Goal: Task Accomplishment & Management: Complete application form

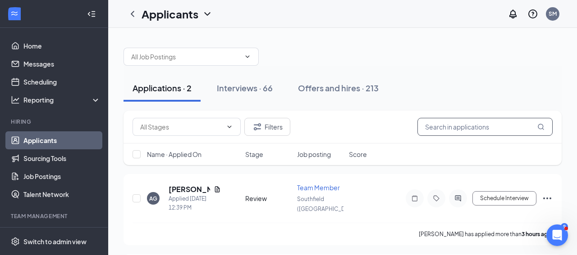
click at [430, 126] on input "text" at bounding box center [484, 127] width 135 height 18
click at [434, 128] on input "text" at bounding box center [484, 127] width 135 height 18
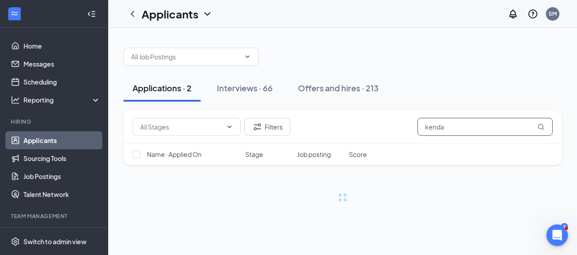
type input "kendal"
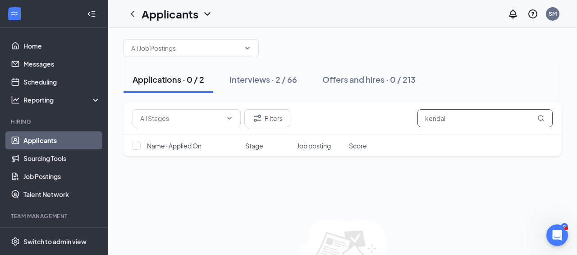
scroll to position [11, 0]
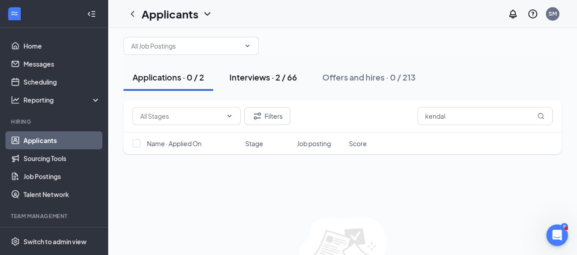
click at [279, 77] on div "Interviews · 2 / 66" at bounding box center [263, 77] width 68 height 11
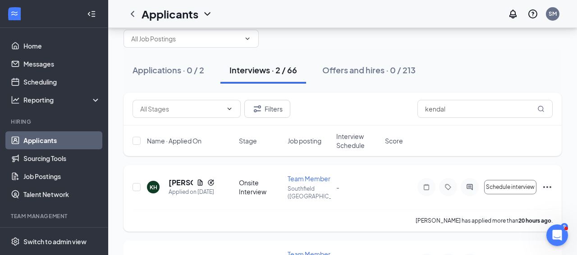
scroll to position [76, 0]
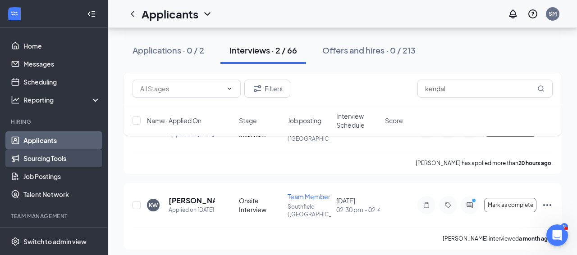
click at [80, 162] on link "Sourcing Tools" at bounding box center [61, 159] width 77 height 18
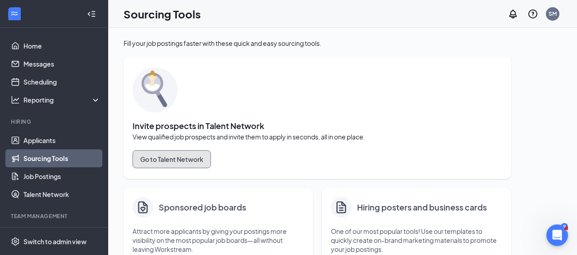
click at [173, 162] on button "Go to Talent Network" at bounding box center [171, 159] width 78 height 18
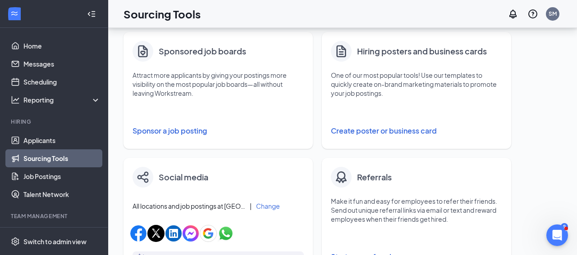
scroll to position [191, 0]
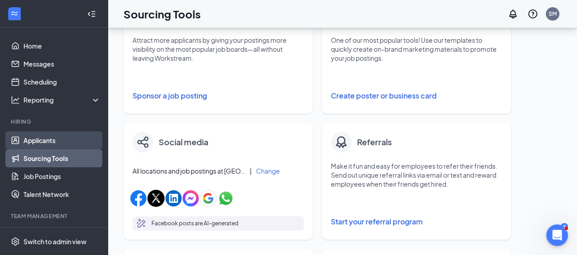
click at [76, 148] on link "Applicants" at bounding box center [61, 141] width 77 height 18
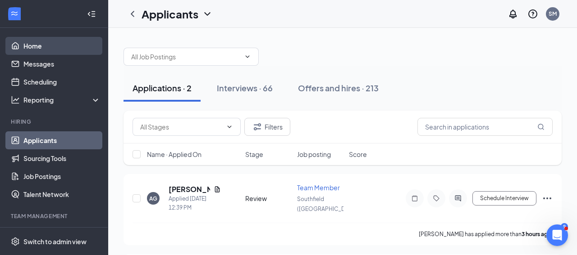
click at [80, 51] on link "Home" at bounding box center [61, 46] width 77 height 18
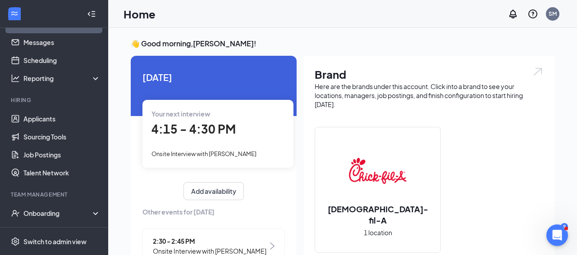
scroll to position [25, 0]
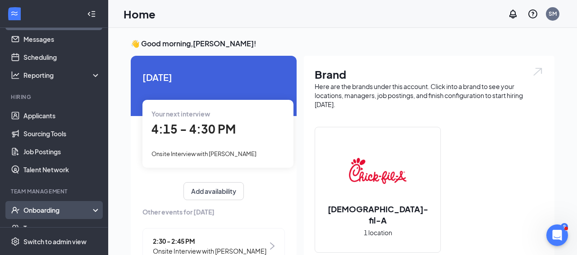
click at [74, 212] on div "Onboarding" at bounding box center [57, 210] width 69 height 9
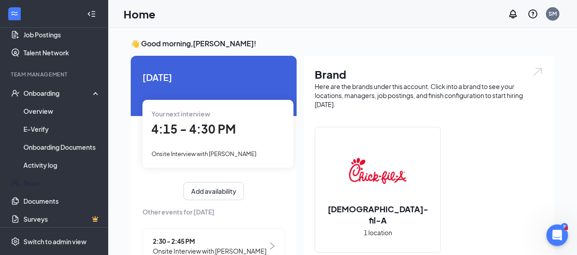
scroll to position [146, 0]
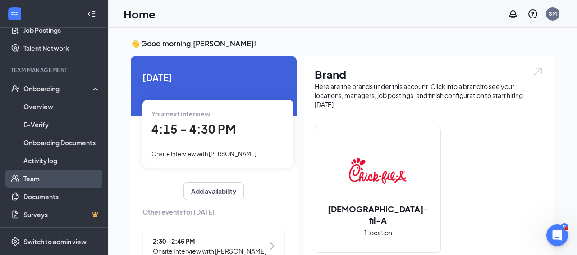
click at [80, 179] on link "Team" at bounding box center [61, 179] width 77 height 18
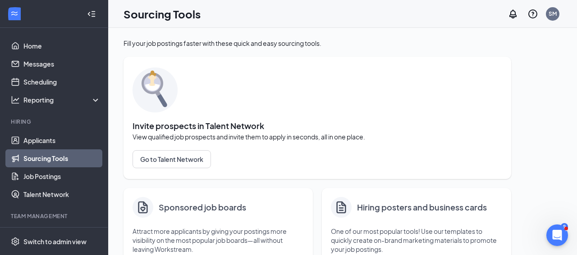
click at [398, 210] on h4 "Hiring posters and business cards" at bounding box center [422, 207] width 130 height 13
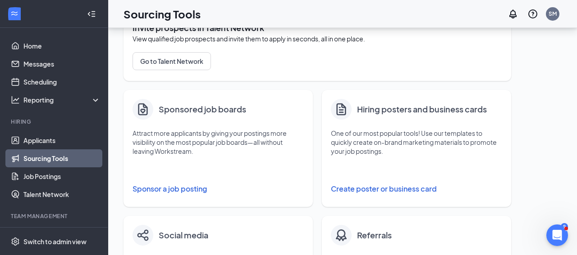
click at [401, 191] on button "Create poster or business card" at bounding box center [416, 189] width 171 height 18
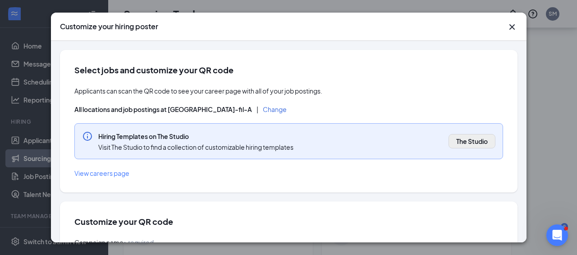
click at [472, 143] on span "The Studio" at bounding box center [472, 141] width 32 height 9
click at [514, 29] on icon "Cross" at bounding box center [511, 27] width 11 height 11
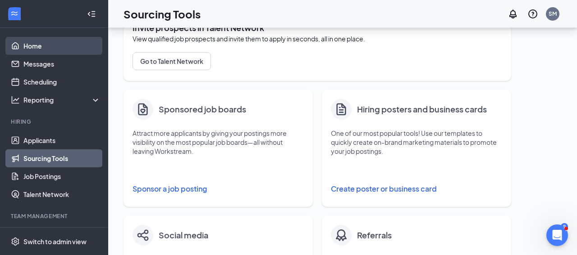
click at [74, 53] on link "Home" at bounding box center [61, 46] width 77 height 18
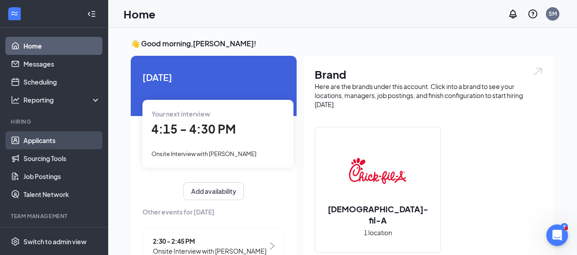
click at [64, 139] on link "Applicants" at bounding box center [61, 141] width 77 height 18
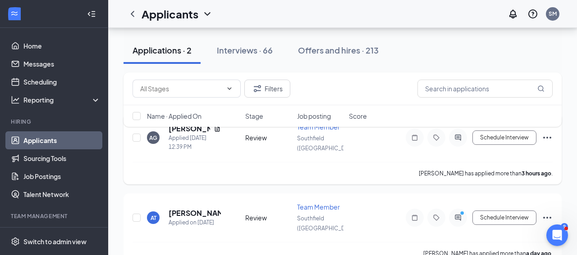
scroll to position [68, 0]
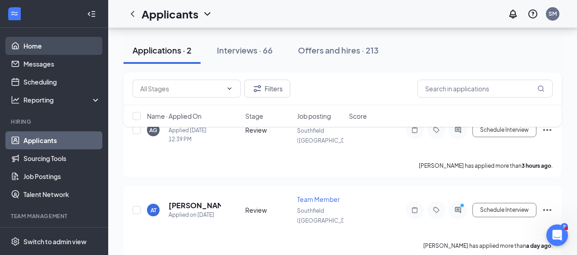
click at [38, 47] on link "Home" at bounding box center [61, 46] width 77 height 18
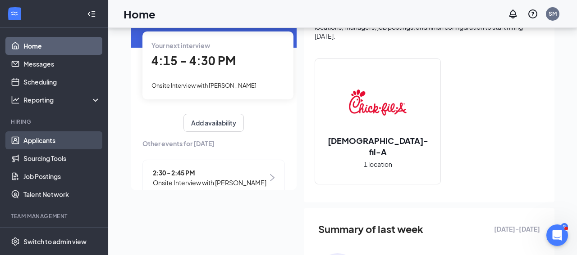
click at [87, 142] on link "Applicants" at bounding box center [61, 141] width 77 height 18
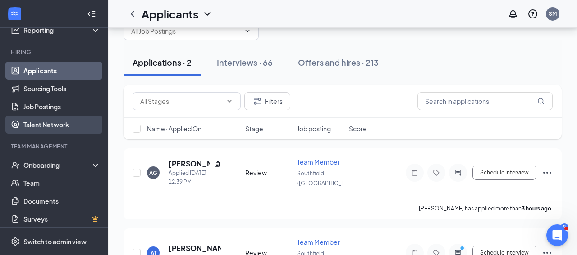
scroll to position [74, 0]
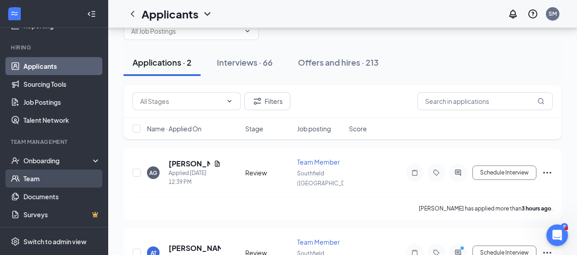
click at [77, 179] on link "Team" at bounding box center [61, 179] width 77 height 18
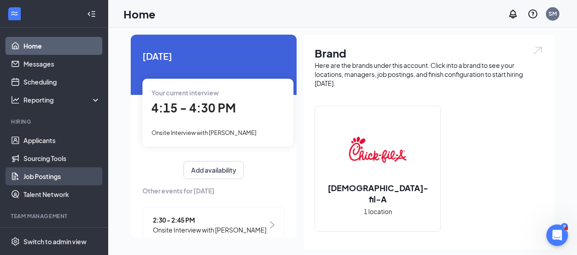
scroll to position [3, 0]
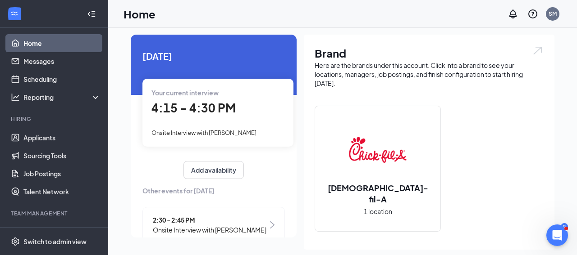
click at [14, 11] on icon "WorkstreamLogo" at bounding box center [14, 13] width 9 height 9
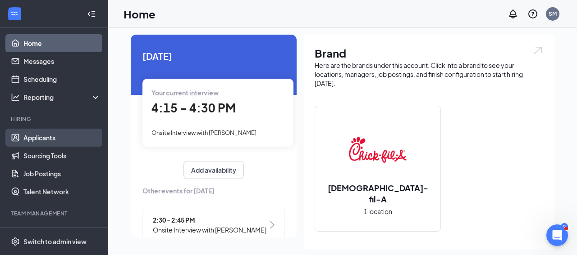
click at [50, 137] on link "Applicants" at bounding box center [61, 138] width 77 height 18
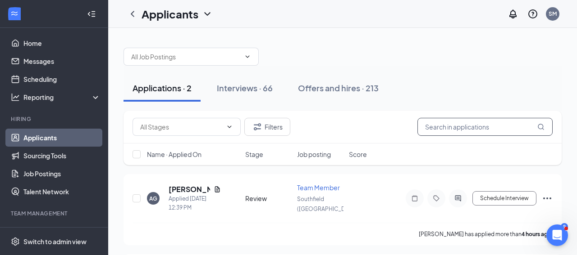
click at [433, 124] on input "text" at bounding box center [484, 127] width 135 height 18
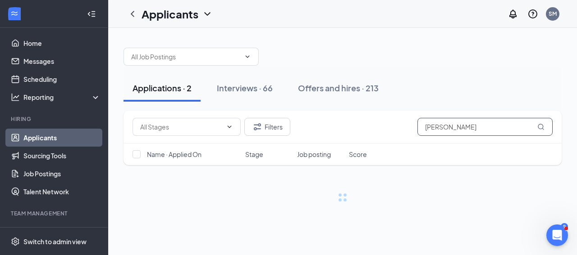
type input "marcus barber"
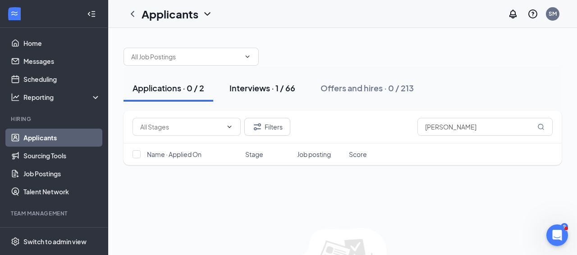
click at [273, 89] on div "Interviews · 1 / 66" at bounding box center [262, 87] width 66 height 11
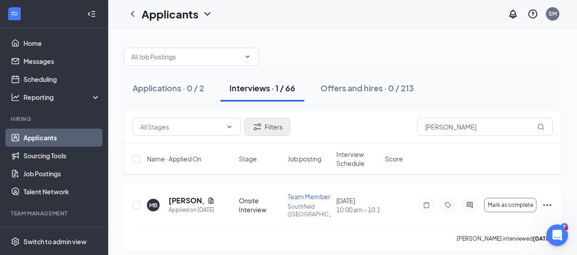
scroll to position [7, 0]
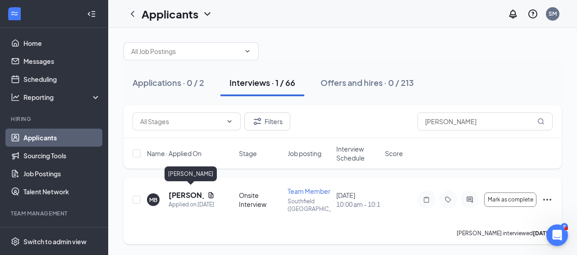
click at [186, 191] on h5 "Marcus Barber" at bounding box center [186, 196] width 35 height 10
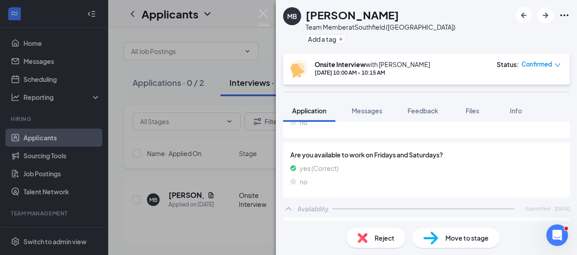
scroll to position [880, 0]
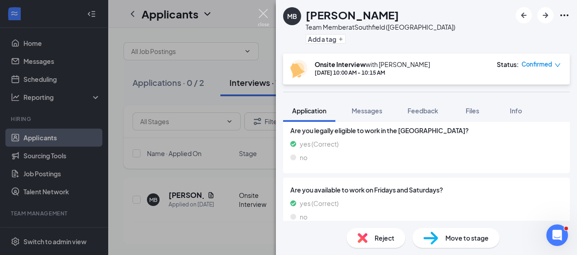
click at [264, 15] on img at bounding box center [263, 18] width 11 height 18
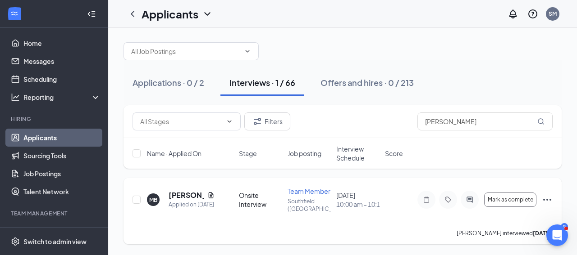
click at [546, 200] on icon "Ellipses" at bounding box center [547, 200] width 11 height 11
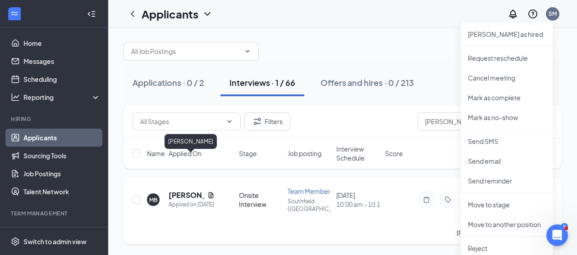
click at [191, 157] on div "Filters marcus barber Name · Applied On Stage Job posting Interview Schedule Sc…" at bounding box center [342, 174] width 438 height 139
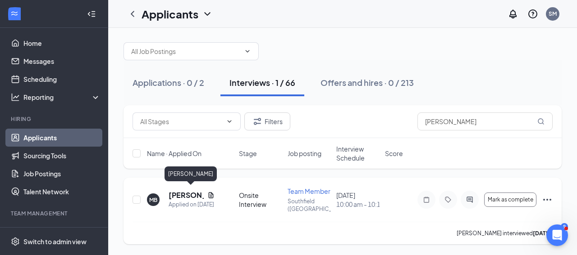
click at [183, 191] on h5 "Marcus Barber" at bounding box center [186, 196] width 35 height 10
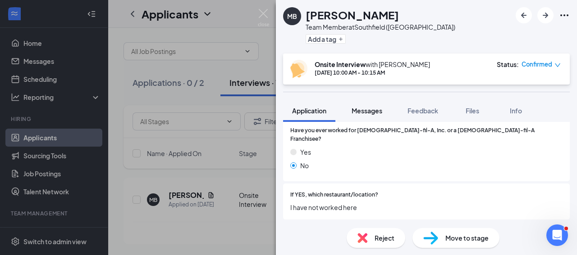
scroll to position [250, 0]
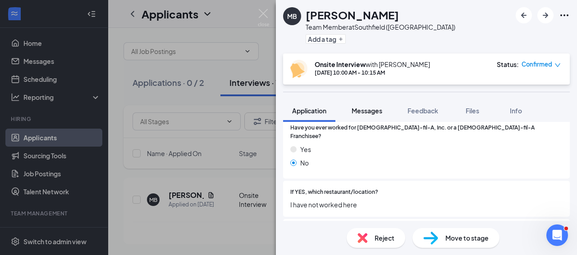
click at [370, 110] on span "Messages" at bounding box center [366, 111] width 31 height 8
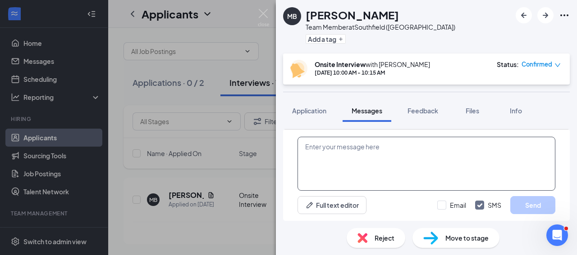
scroll to position [0, 0]
click at [268, 16] on img at bounding box center [263, 18] width 11 height 18
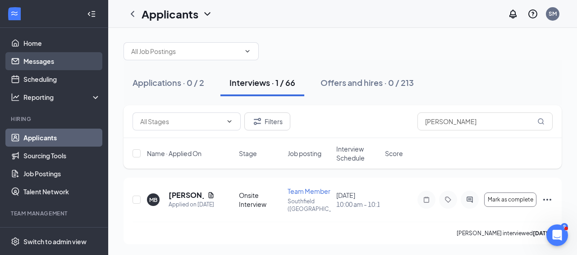
click at [60, 60] on link "Messages" at bounding box center [61, 61] width 77 height 18
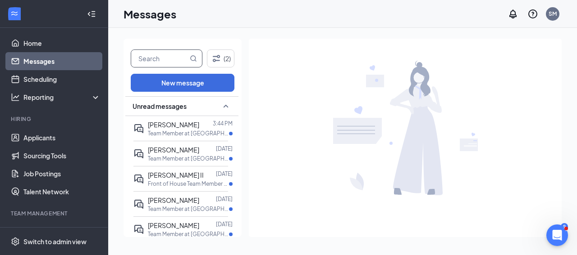
click at [158, 59] on input "text" at bounding box center [159, 58] width 57 height 17
type input "marcus"
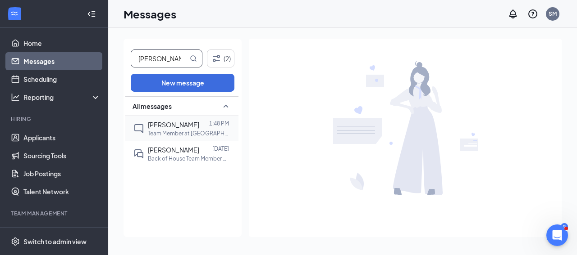
click at [163, 124] on span "Marcus Barber" at bounding box center [173, 125] width 51 height 8
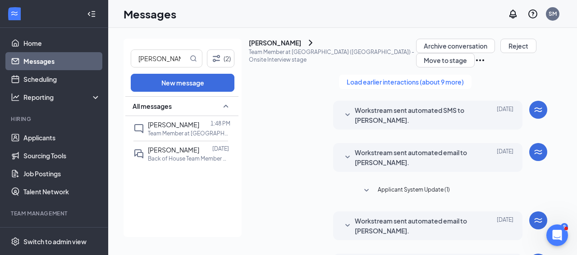
scroll to position [328, 0]
drag, startPoint x: 391, startPoint y: 129, endPoint x: 338, endPoint y: 119, distance: 54.1
copy span "Hi Marcus...Can you call me at your earliest convenience 248-767-1402"
click at [79, 49] on link "Home" at bounding box center [61, 43] width 77 height 18
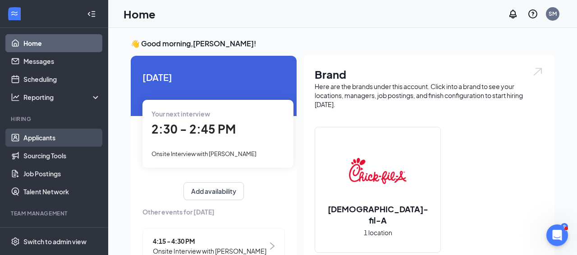
click at [84, 136] on link "Applicants" at bounding box center [61, 138] width 77 height 18
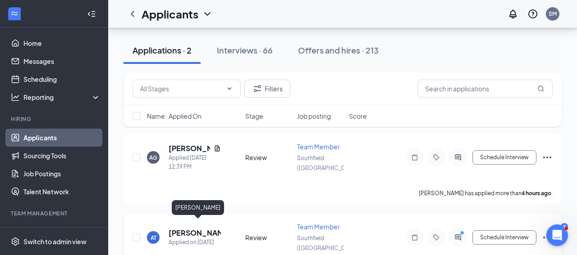
scroll to position [20, 0]
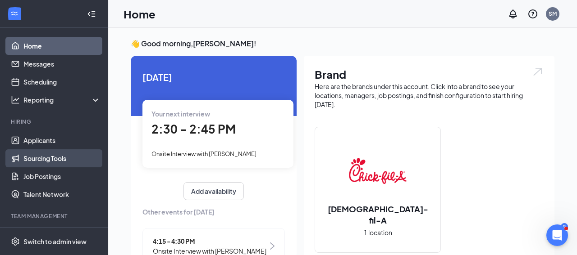
click at [83, 161] on link "Sourcing Tools" at bounding box center [61, 159] width 77 height 18
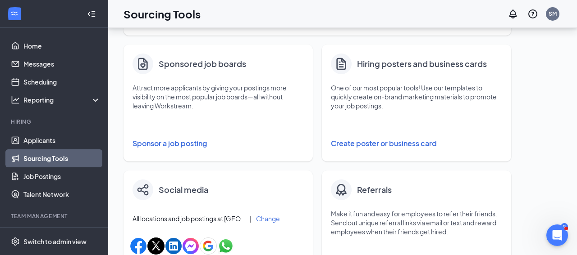
scroll to position [144, 0]
click at [355, 146] on button "Create poster or business card" at bounding box center [416, 143] width 171 height 18
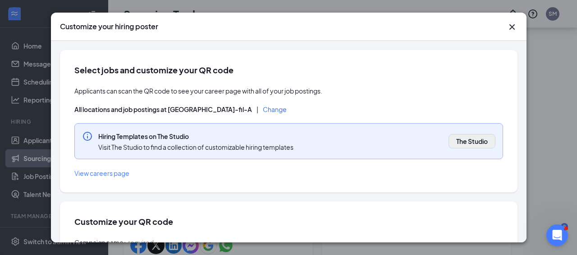
click at [472, 144] on span "The Studio" at bounding box center [472, 141] width 32 height 9
click at [512, 25] on icon "Cross" at bounding box center [511, 27] width 11 height 11
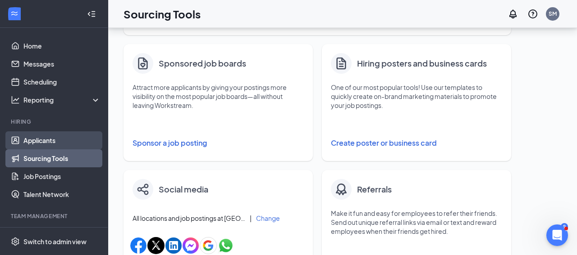
click at [54, 145] on link "Applicants" at bounding box center [61, 141] width 77 height 18
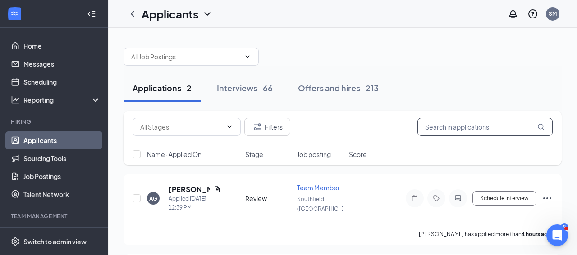
click at [439, 129] on input "text" at bounding box center [484, 127] width 135 height 18
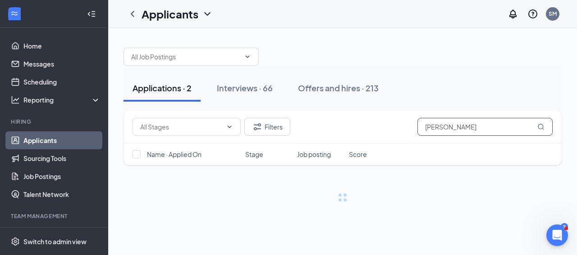
type input "barber"
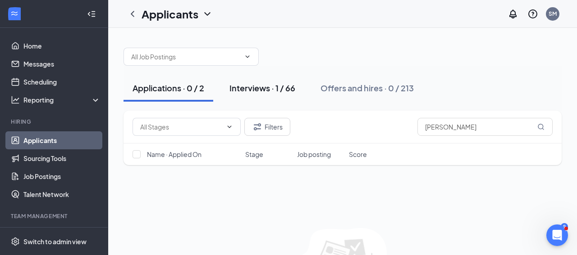
click at [278, 89] on div "Interviews · 1 / 66" at bounding box center [262, 87] width 66 height 11
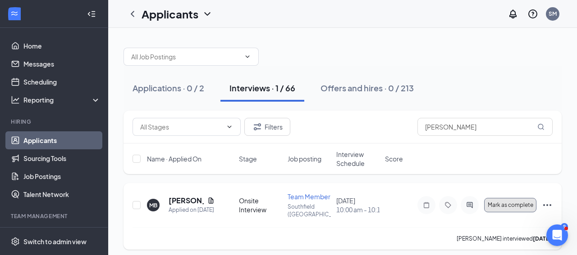
click at [498, 209] on span "Mark as complete" at bounding box center [510, 205] width 46 height 6
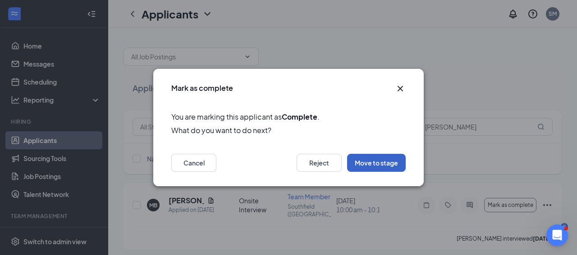
click at [375, 163] on button "Move to stage" at bounding box center [376, 163] width 59 height 18
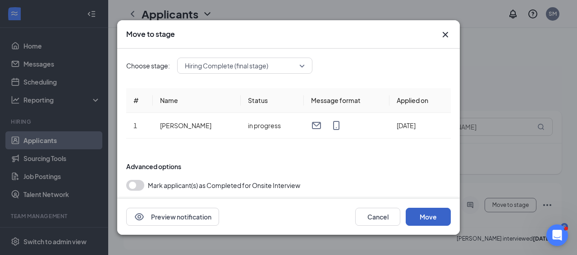
click at [424, 214] on button "Move" at bounding box center [427, 217] width 45 height 18
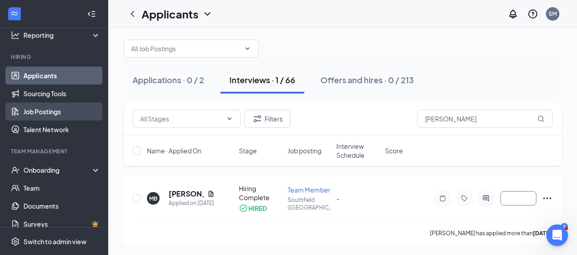
scroll to position [71, 0]
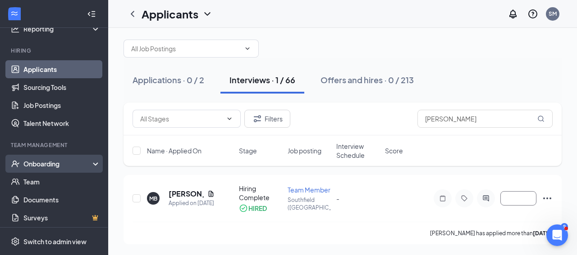
click at [61, 161] on div "Onboarding" at bounding box center [57, 163] width 69 height 9
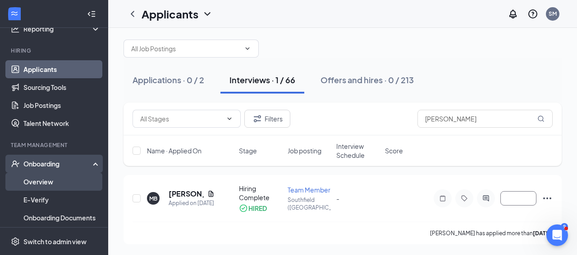
click at [56, 189] on link "Overview" at bounding box center [61, 182] width 77 height 18
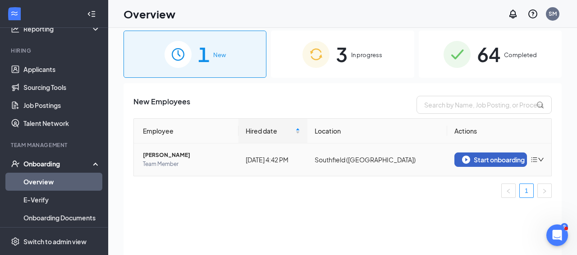
click at [475, 163] on div "Start onboarding" at bounding box center [491, 160] width 58 height 8
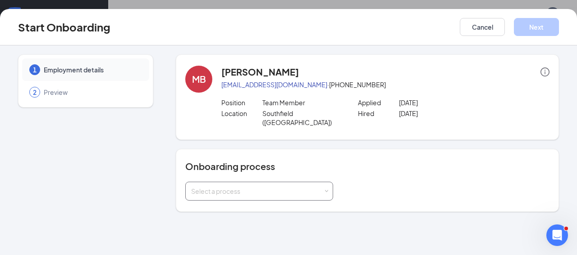
click at [324, 190] on span at bounding box center [326, 192] width 4 height 4
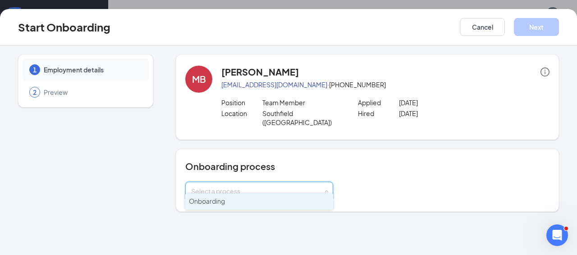
click at [305, 204] on li "Onboarding" at bounding box center [259, 202] width 148 height 16
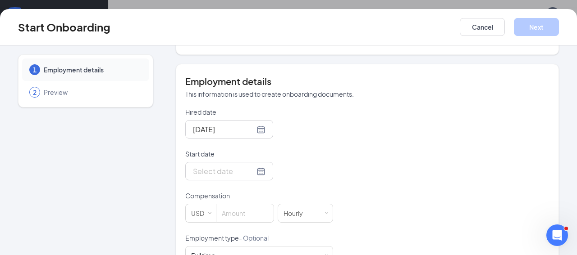
scroll to position [176, 0]
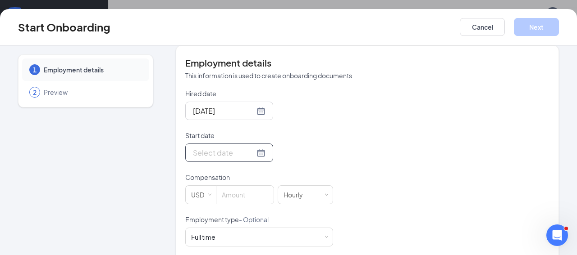
click at [248, 147] on div at bounding box center [229, 152] width 73 height 11
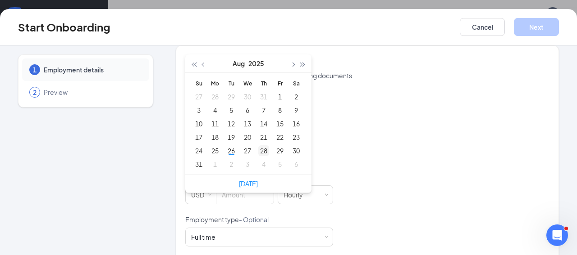
type input "Aug 28, 2025"
click at [263, 146] on div "28" at bounding box center [263, 151] width 11 height 11
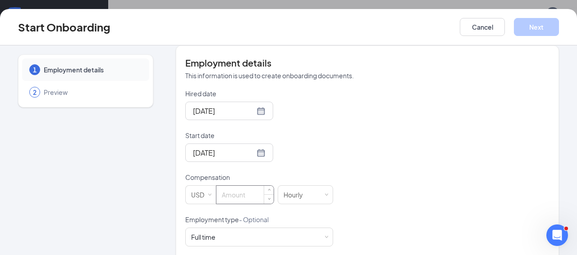
click at [240, 189] on input at bounding box center [244, 195] width 57 height 18
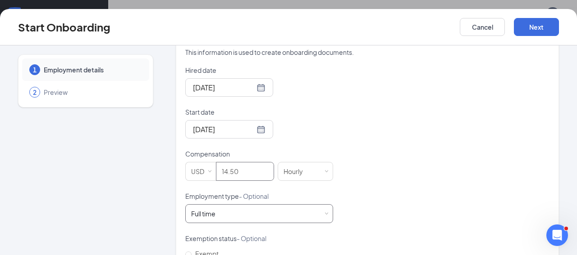
click at [320, 205] on div "Full time Works 30+ hours per week and is reasonably expected to work" at bounding box center [259, 214] width 136 height 18
type input "14.5"
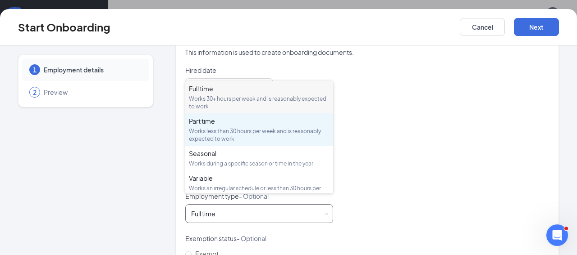
click at [276, 126] on div "Part time Works less than 30 hours per week and is reasonably expected to work" at bounding box center [259, 130] width 141 height 26
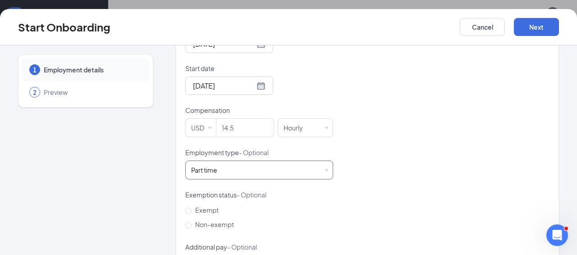
scroll to position [245, 0]
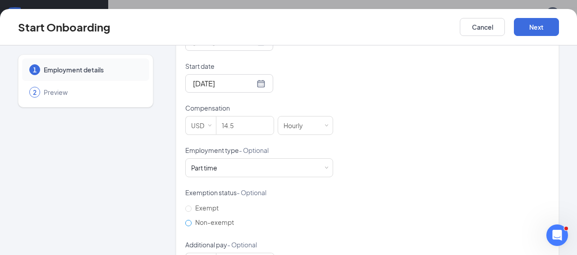
click at [228, 219] on span "Non-exempt" at bounding box center [214, 223] width 46 height 8
click at [191, 220] on input "Non-exempt" at bounding box center [188, 223] width 6 height 6
radio input "true"
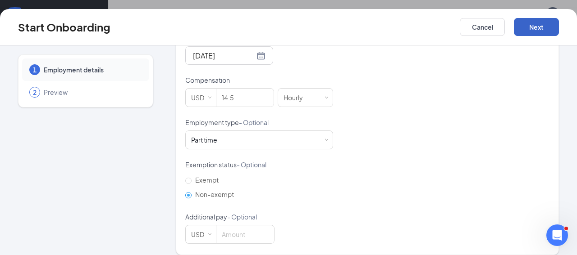
click at [533, 31] on button "Next" at bounding box center [536, 27] width 45 height 18
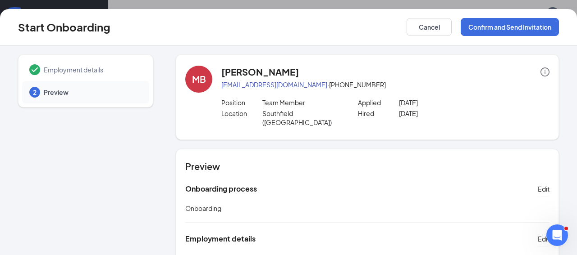
scroll to position [0, 0]
click at [498, 24] on button "Confirm and Send Invitation" at bounding box center [509, 27] width 98 height 18
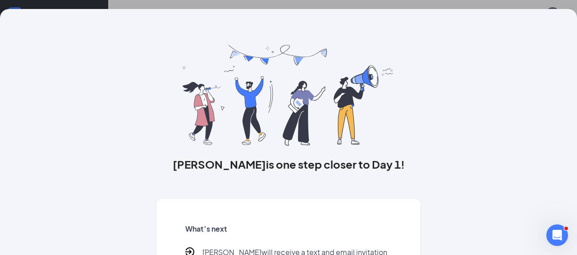
scroll to position [102, 0]
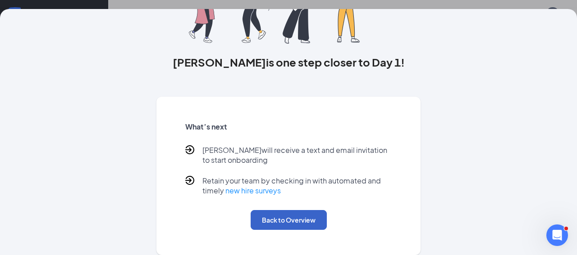
click at [297, 222] on button "Back to Overview" at bounding box center [289, 220] width 76 height 20
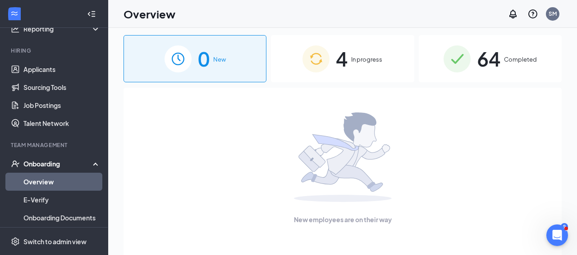
scroll to position [0, 0]
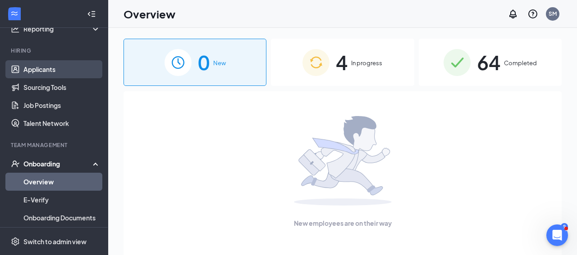
click at [58, 69] on link "Applicants" at bounding box center [61, 69] width 77 height 18
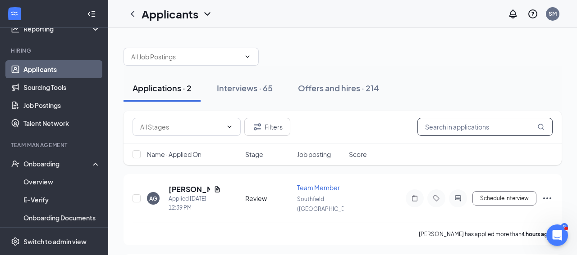
click at [442, 131] on input "text" at bounding box center [484, 127] width 135 height 18
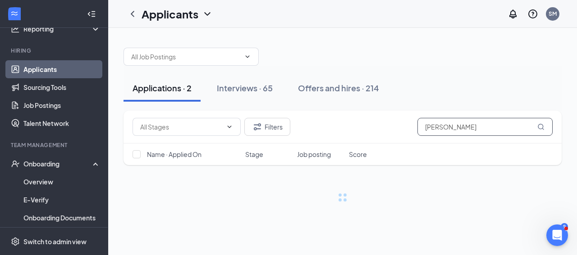
type input "janaya"
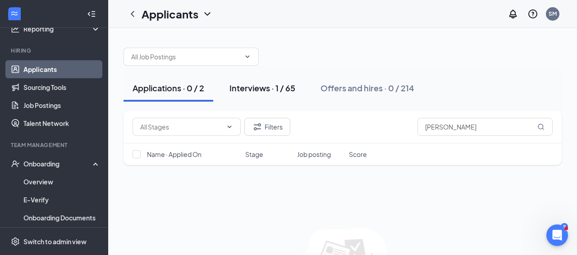
click at [273, 87] on div "Interviews · 1 / 65" at bounding box center [262, 87] width 66 height 11
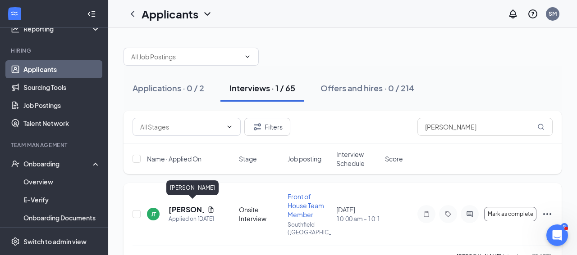
click at [182, 208] on h5 "Janaya Taylor" at bounding box center [186, 210] width 35 height 10
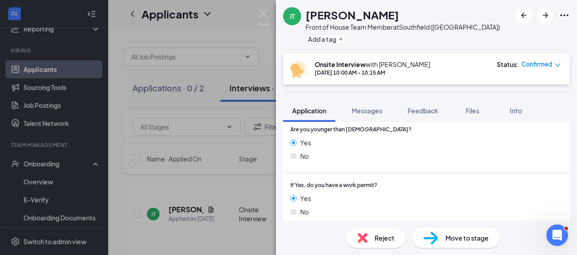
scroll to position [139, 0]
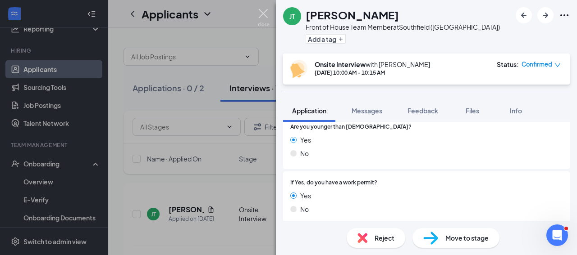
click at [266, 19] on img at bounding box center [263, 18] width 11 height 18
